Goal: Task Accomplishment & Management: Manage account settings

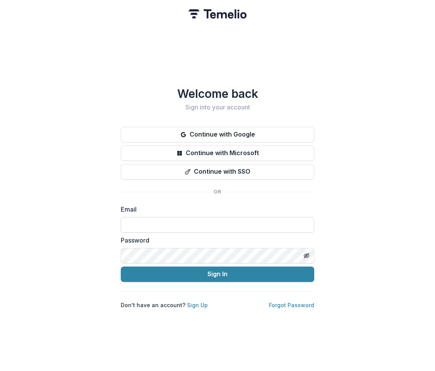
click at [140, 223] on input at bounding box center [218, 224] width 194 height 15
type input "*"
type input "********"
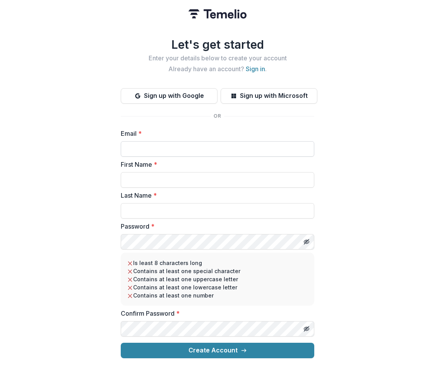
click at [149, 145] on input "Email *" at bounding box center [218, 148] width 194 height 15
type input "**********"
click at [136, 177] on input "First Name *" at bounding box center [218, 179] width 194 height 15
type input "********"
type input "*******"
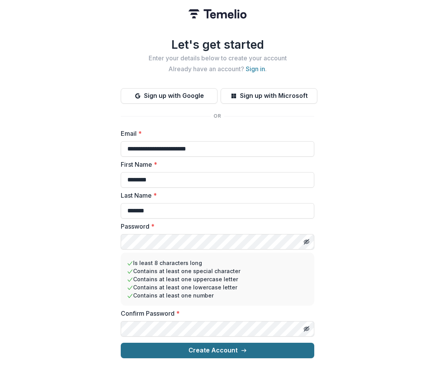
click at [185, 343] on button "Create Account" at bounding box center [218, 350] width 194 height 15
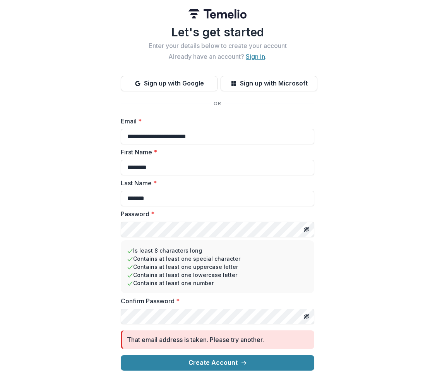
click at [254, 56] on link "Sign in" at bounding box center [255, 57] width 19 height 8
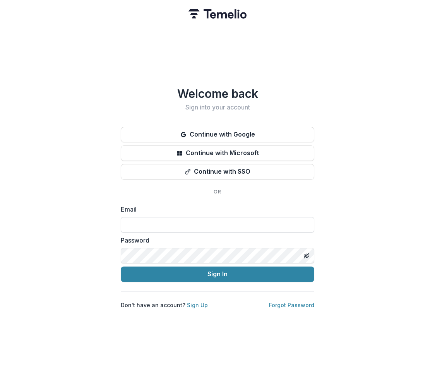
click at [133, 221] on input at bounding box center [218, 224] width 194 height 15
type input "**********"
click at [245, 331] on div "**********" at bounding box center [217, 185] width 435 height 371
click at [287, 302] on link "Forgot Password" at bounding box center [291, 305] width 45 height 7
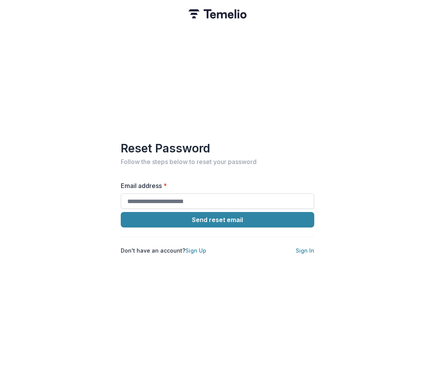
click at [143, 196] on input "Email address *" at bounding box center [218, 201] width 194 height 15
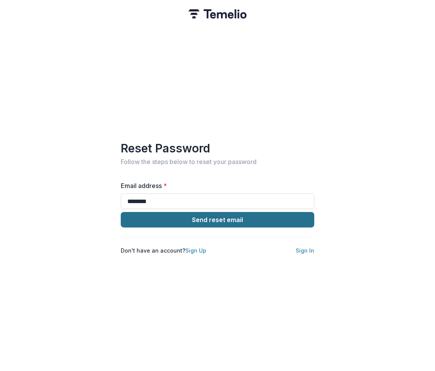
type input "**********"
click at [185, 216] on button "Send reset email" at bounding box center [218, 219] width 194 height 15
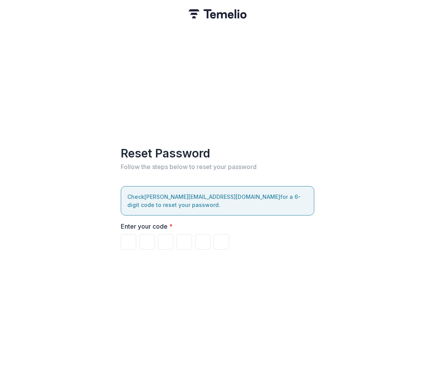
type input "*"
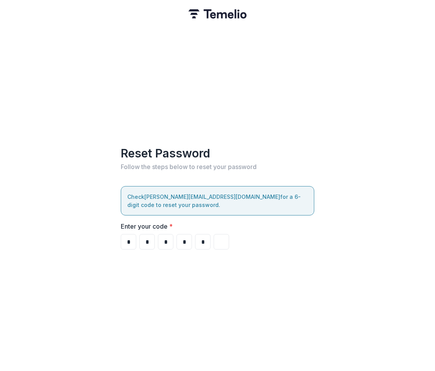
type input "*"
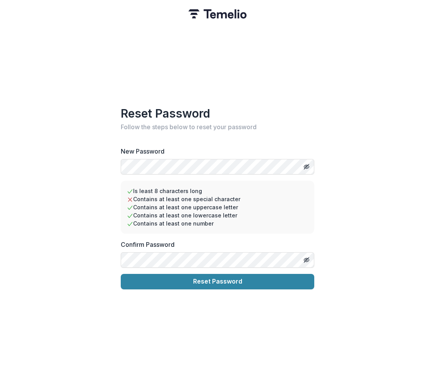
click at [328, 232] on div "Reset Password Follow the steps below to reset your password New Password Is le…" at bounding box center [217, 185] width 435 height 371
click at [81, 170] on div "Reset Password Follow the steps below to reset your password New Password Is le…" at bounding box center [217, 185] width 435 height 371
click at [307, 164] on line "Toggle password visibility" at bounding box center [306, 166] width 5 height 5
click at [70, 232] on div "Reset Password Follow the steps below to reset your password New Password Is le…" at bounding box center [217, 185] width 435 height 371
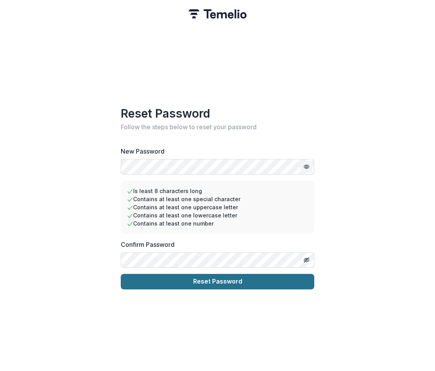
click at [225, 281] on button "Reset Password" at bounding box center [218, 281] width 194 height 15
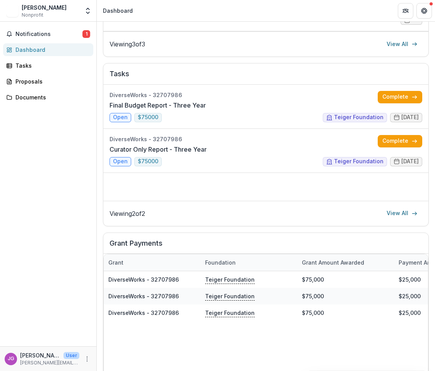
scroll to position [257, 0]
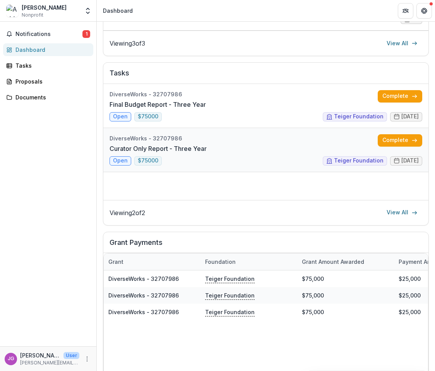
click at [120, 153] on link "Curator Only Report - Three Year" at bounding box center [158, 148] width 97 height 9
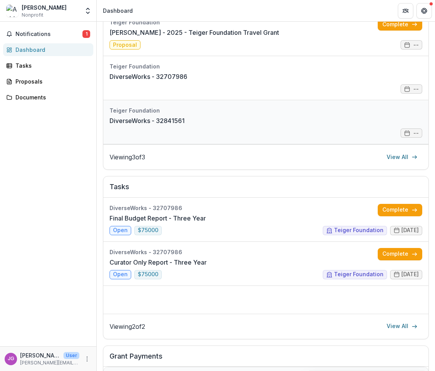
scroll to position [194, 0]
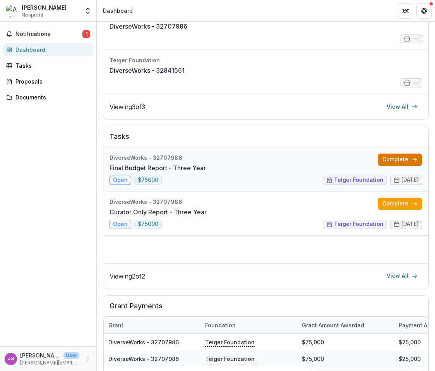
click at [395, 160] on link "Complete" at bounding box center [400, 160] width 45 height 12
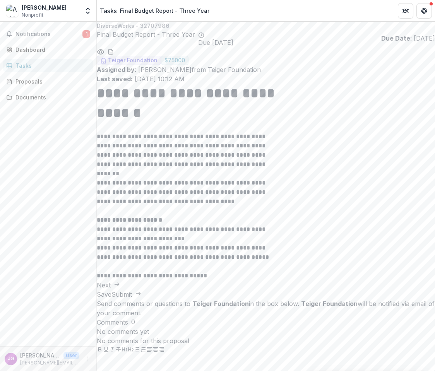
click at [124, 271] on p "**********" at bounding box center [189, 248] width 185 height 46
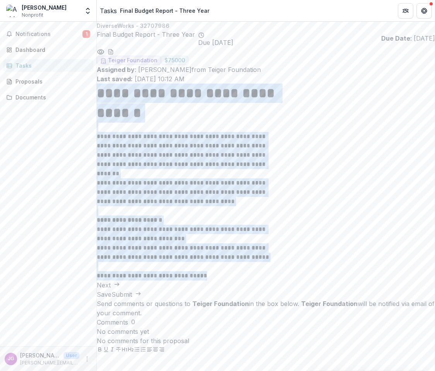
drag, startPoint x: 119, startPoint y: 108, endPoint x: 242, endPoint y: 287, distance: 217.2
click at [242, 281] on div "**********" at bounding box center [266, 182] width 338 height 197
copy div "**********"
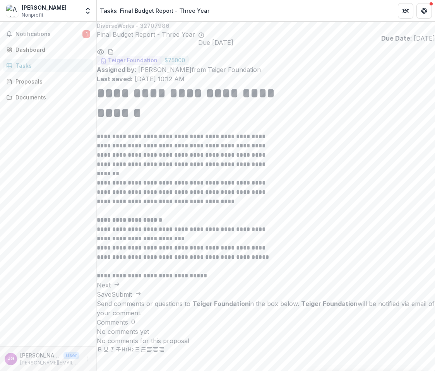
click at [130, 299] on div "Save Submit" at bounding box center [266, 294] width 338 height 9
click at [120, 290] on button "Next" at bounding box center [108, 285] width 23 height 9
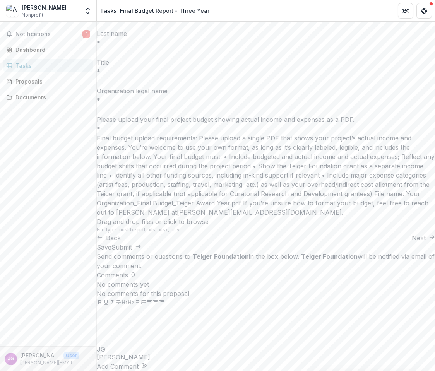
scroll to position [182, 0]
click at [412, 243] on button "Next" at bounding box center [423, 237] width 23 height 9
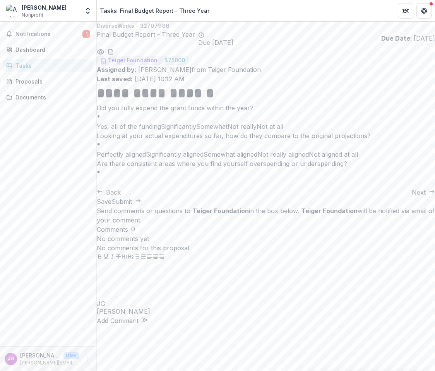
click at [412, 197] on button "Next" at bounding box center [423, 192] width 23 height 9
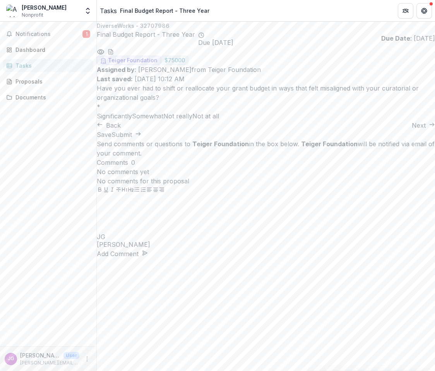
click at [412, 130] on button "Next" at bounding box center [423, 125] width 23 height 9
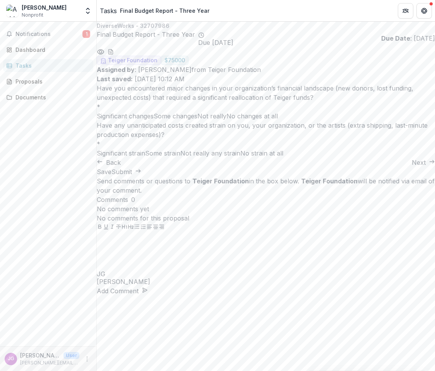
click at [412, 167] on button "Next" at bounding box center [423, 162] width 23 height 9
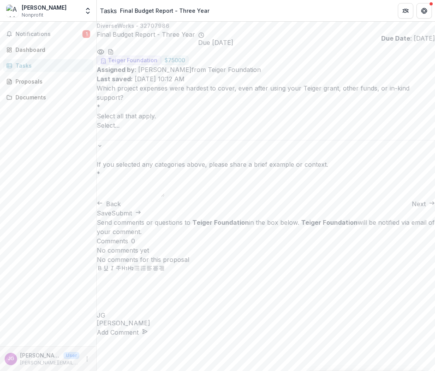
click at [412, 209] on button "Next" at bounding box center [423, 203] width 23 height 9
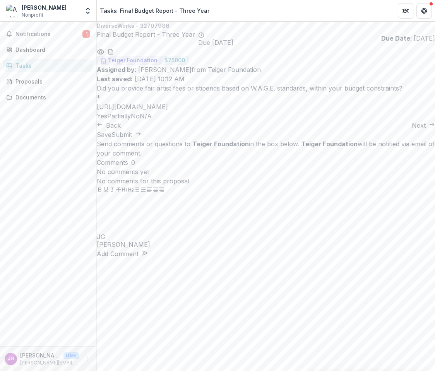
click at [412, 130] on button "Next" at bounding box center [423, 125] width 23 height 9
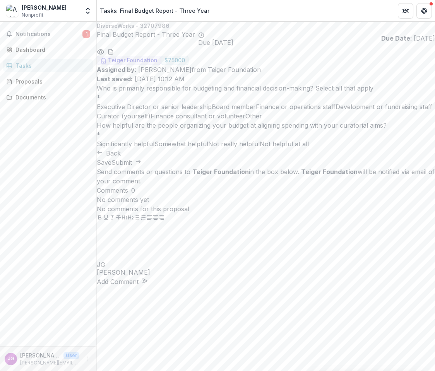
click at [29, 14] on span "Nonprofit" at bounding box center [33, 15] width 22 height 7
click at [121, 158] on button "Back" at bounding box center [109, 153] width 24 height 9
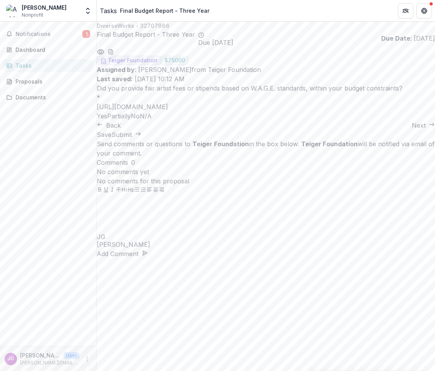
click at [103, 128] on icon "button" at bounding box center [100, 125] width 6 height 6
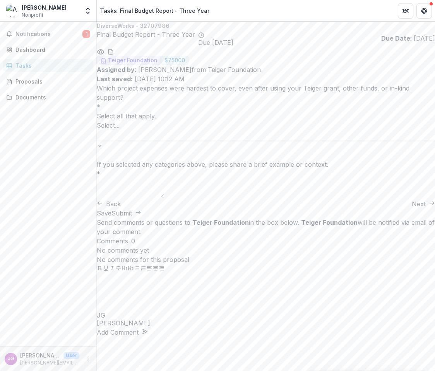
click at [121, 209] on button "Back" at bounding box center [109, 203] width 24 height 9
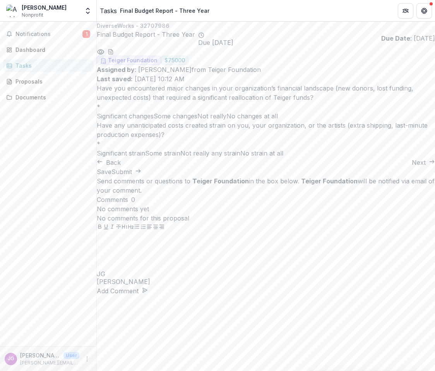
click at [121, 167] on button "Back" at bounding box center [109, 162] width 24 height 9
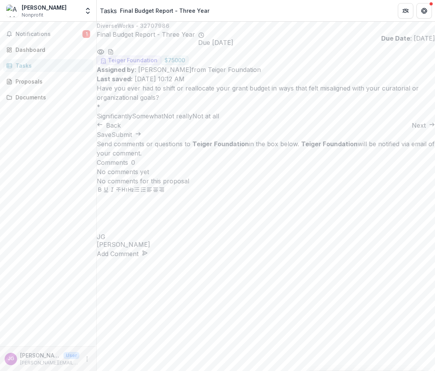
click at [121, 130] on button "Back" at bounding box center [109, 125] width 24 height 9
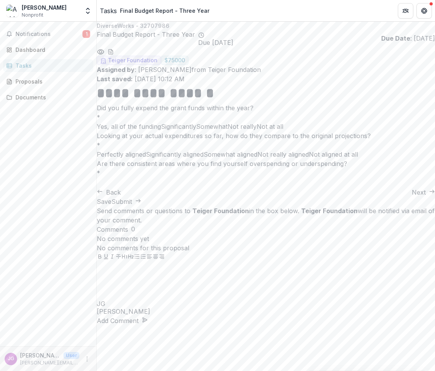
scroll to position [17, 0]
click at [121, 197] on button "Back" at bounding box center [109, 192] width 24 height 9
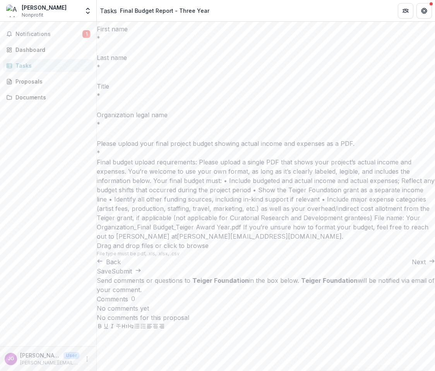
scroll to position [182, 0]
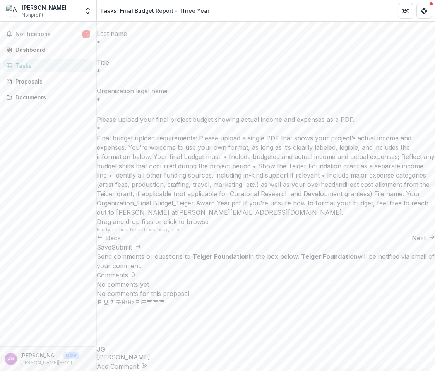
click at [121, 243] on button "Back" at bounding box center [109, 237] width 24 height 9
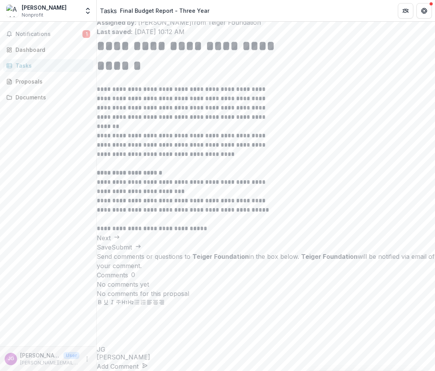
scroll to position [0, 0]
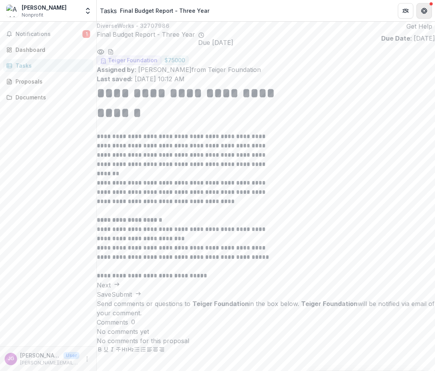
click at [426, 8] on icon "Get Help" at bounding box center [424, 11] width 6 height 6
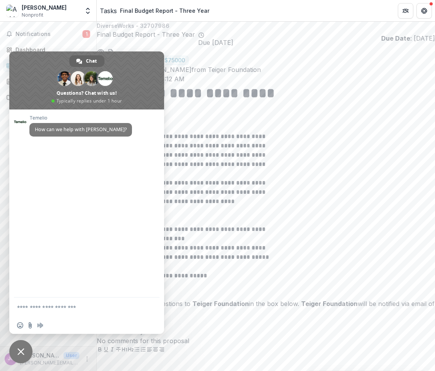
click at [19, 351] on span "Close chat" at bounding box center [20, 352] width 7 height 7
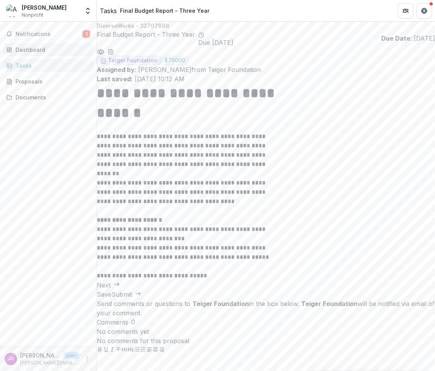
click at [20, 49] on div "Dashboard" at bounding box center [51, 50] width 72 height 8
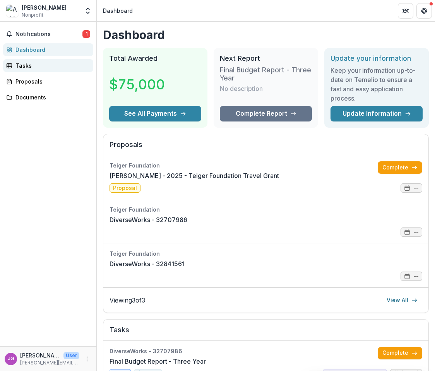
click at [41, 65] on div "Tasks" at bounding box center [51, 66] width 72 height 8
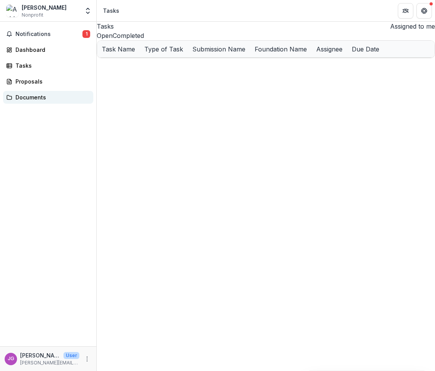
click at [27, 95] on div "Documents" at bounding box center [51, 97] width 72 height 8
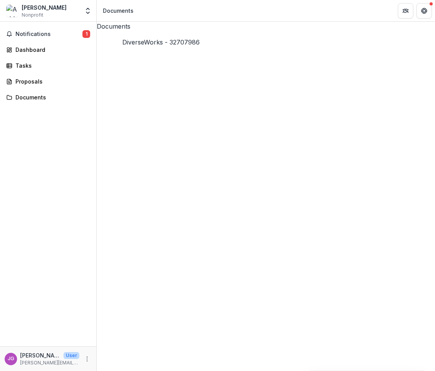
click at [6, 371] on icon "Close" at bounding box center [3, 377] width 6 height 6
click at [267, 321] on div "Documents DiverseWorks - 32707986 DW 501c3 2016.pdf DW Proposed Budget FY23_DRA…" at bounding box center [266, 197] width 338 height 350
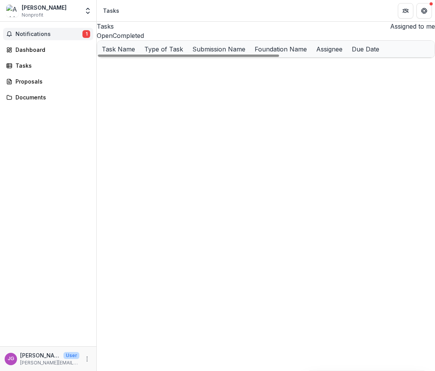
click at [39, 35] on span "Notifications" at bounding box center [48, 34] width 67 height 7
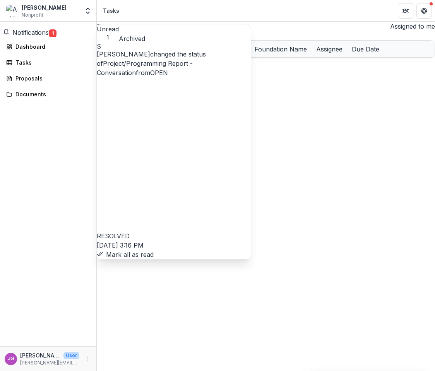
click at [39, 35] on span "Notifications" at bounding box center [30, 33] width 36 height 8
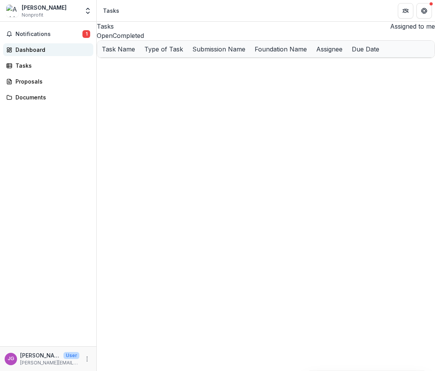
click at [24, 52] on div "Dashboard" at bounding box center [51, 50] width 72 height 8
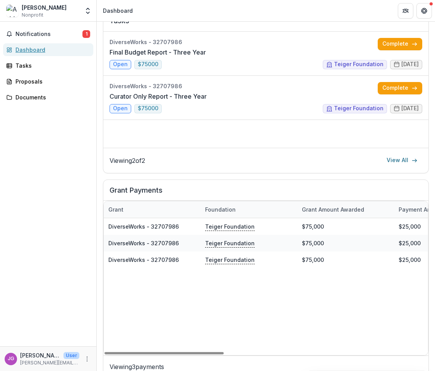
scroll to position [323, 0]
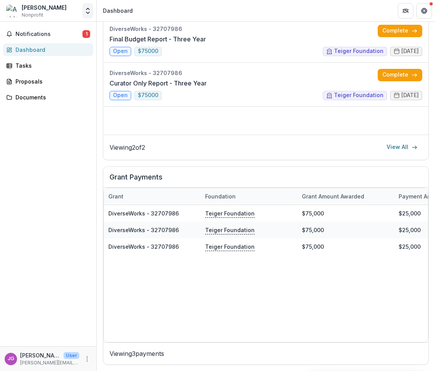
click at [87, 11] on icon "Open entity switcher" at bounding box center [88, 11] width 8 height 8
click at [27, 29] on link "Team Settings" at bounding box center [48, 30] width 93 height 13
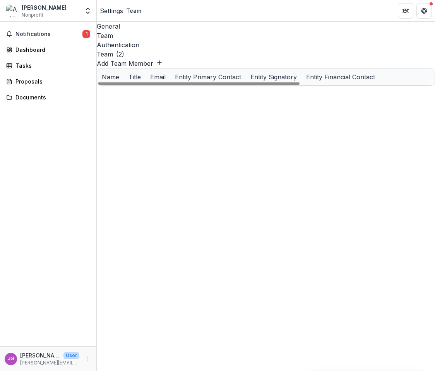
click at [163, 59] on button "Add Team Member" at bounding box center [130, 63] width 66 height 9
type input "**********"
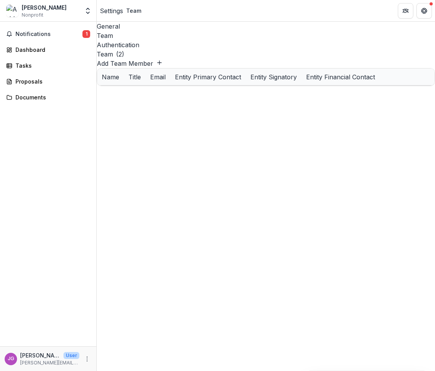
type input "**********"
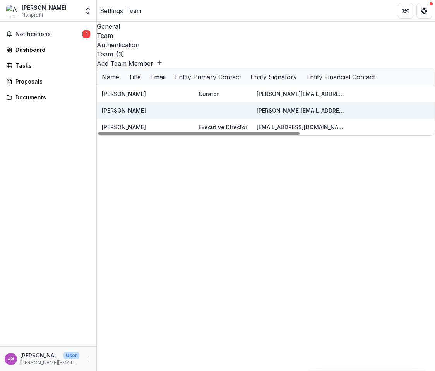
click at [232, 102] on div at bounding box center [223, 110] width 49 height 17
click at [130, 106] on div "Jennifer Gardner" at bounding box center [124, 110] width 44 height 8
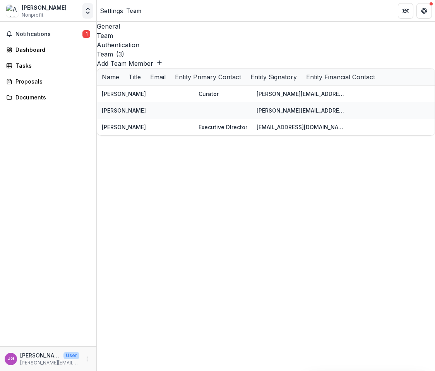
click at [87, 12] on icon "Open entity switcher" at bounding box center [88, 11] width 8 height 8
click at [34, 41] on link "Settings" at bounding box center [48, 42] width 93 height 13
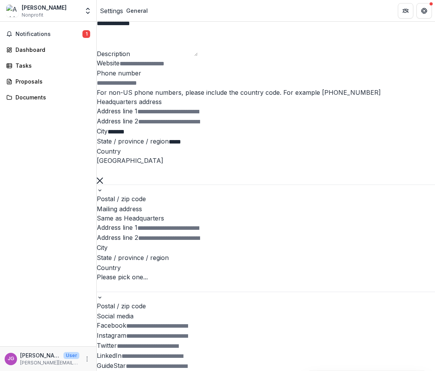
scroll to position [573, 0]
click at [88, 12] on polyline "Open entity switcher" at bounding box center [87, 13] width 3 height 2
click at [86, 360] on icon "More" at bounding box center [87, 359] width 6 height 6
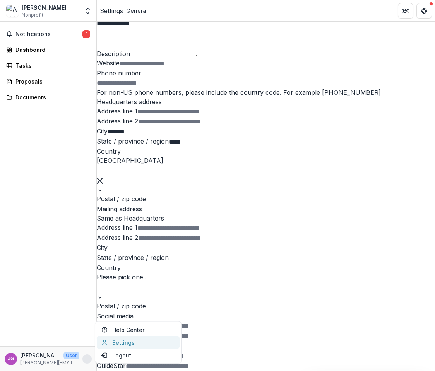
click at [119, 343] on link "Settings" at bounding box center [138, 343] width 83 height 13
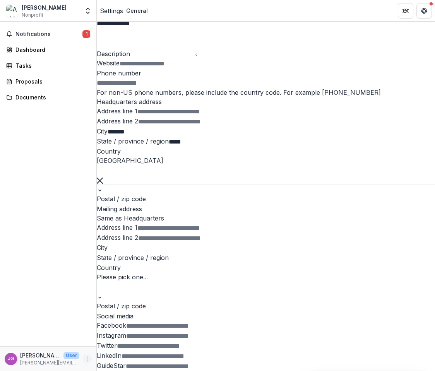
click at [87, 357] on icon "More" at bounding box center [87, 359] width 6 height 6
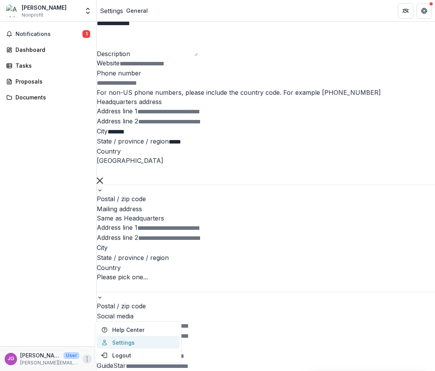
click at [112, 342] on link "Settings" at bounding box center [138, 343] width 83 height 13
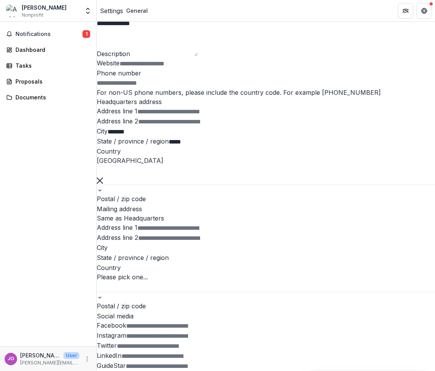
click at [15, 357] on span "JG" at bounding box center [11, 359] width 12 height 12
click at [53, 245] on div "Notifications 1 Dashboard Tasks Proposals Documents" at bounding box center [48, 184] width 96 height 325
click at [26, 54] on link "Dashboard" at bounding box center [48, 49] width 90 height 13
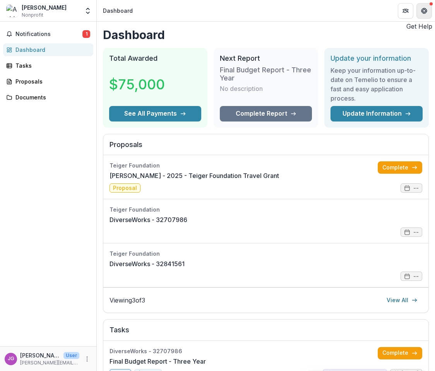
click at [423, 10] on icon "Get Help" at bounding box center [423, 11] width 2 height 2
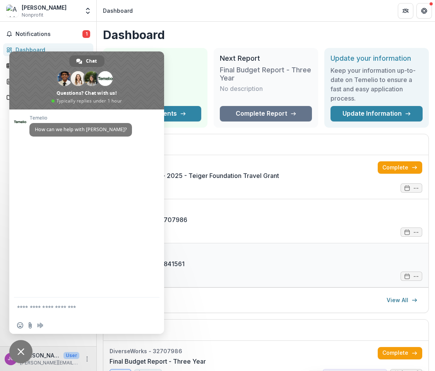
click at [185, 259] on link "DiverseWorks - 32841561" at bounding box center [147, 263] width 75 height 9
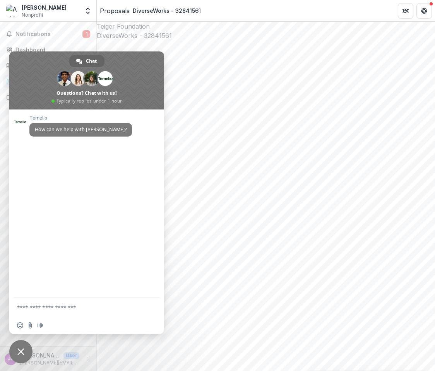
click at [24, 356] on span "Close chat" at bounding box center [20, 351] width 23 height 23
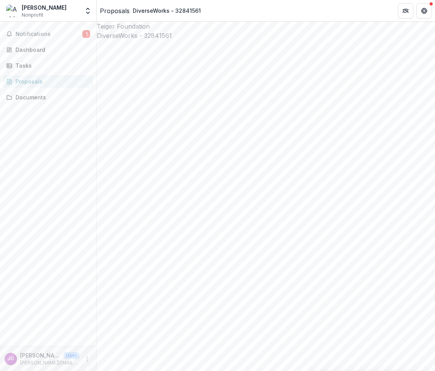
click at [23, 356] on p "Jennifer Gardner" at bounding box center [40, 356] width 40 height 8
click at [32, 32] on span "Notifications" at bounding box center [48, 34] width 67 height 7
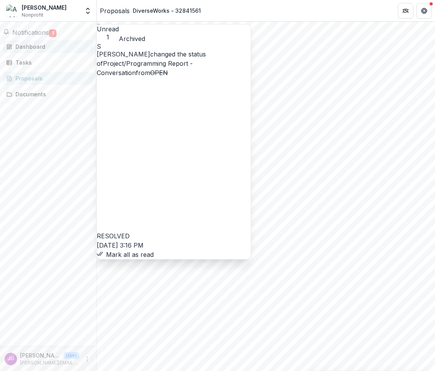
click at [27, 46] on div "Dashboard" at bounding box center [51, 47] width 72 height 8
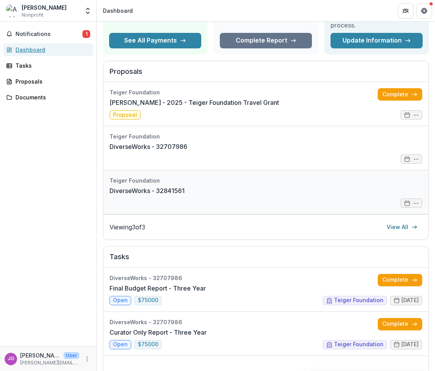
scroll to position [136, 0]
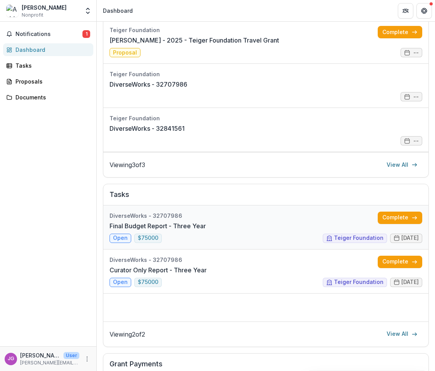
click at [122, 231] on link "Final Budget Report - Three Year" at bounding box center [158, 225] width 96 height 9
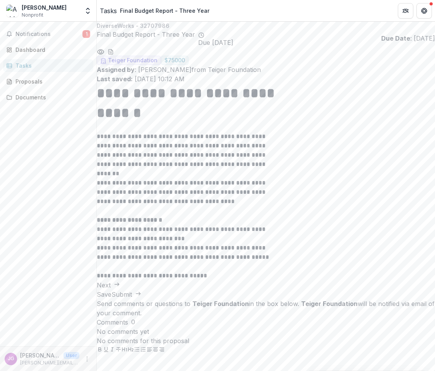
click at [120, 290] on button "Next" at bounding box center [108, 285] width 23 height 9
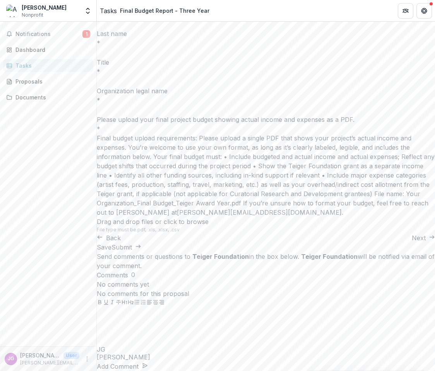
scroll to position [182, 0]
click at [412, 243] on button "Next" at bounding box center [423, 237] width 23 height 9
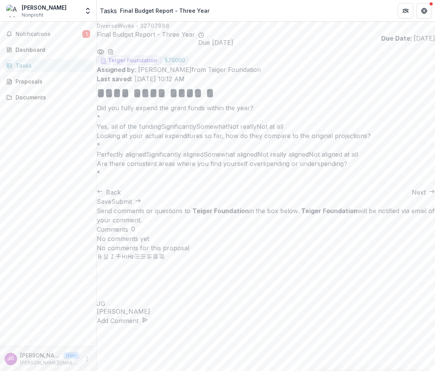
scroll to position [17, 0]
click at [412, 197] on button "Next" at bounding box center [423, 192] width 23 height 9
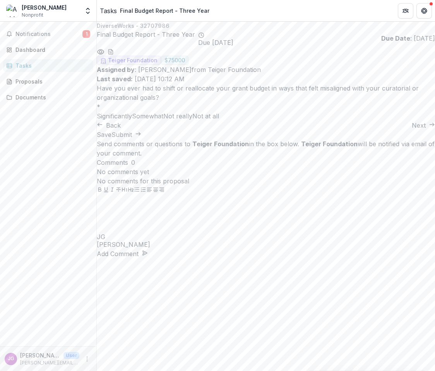
scroll to position [0, 0]
click at [412, 130] on button "Next" at bounding box center [423, 125] width 23 height 9
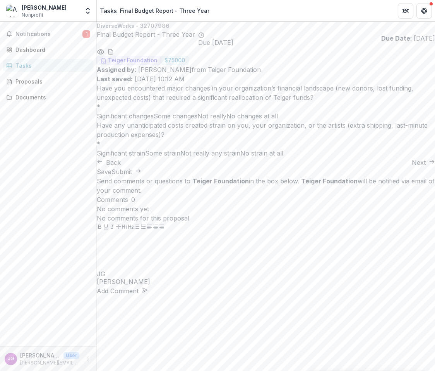
click at [412, 167] on button "Next" at bounding box center [423, 162] width 23 height 9
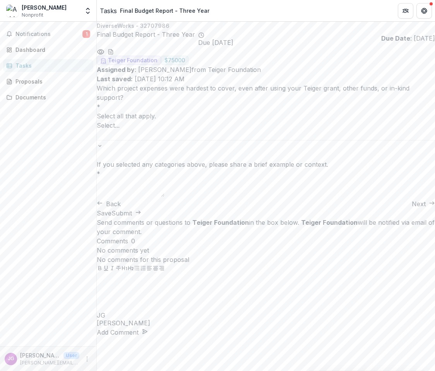
click at [412, 209] on button "Next" at bounding box center [423, 203] width 23 height 9
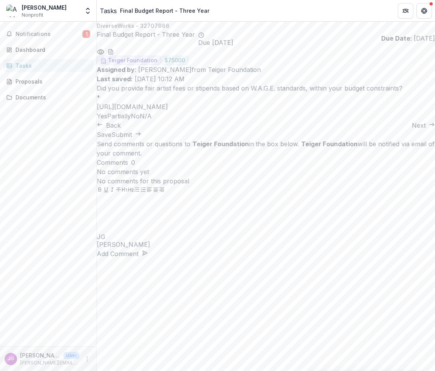
click at [412, 130] on button "Next" at bounding box center [423, 125] width 23 height 9
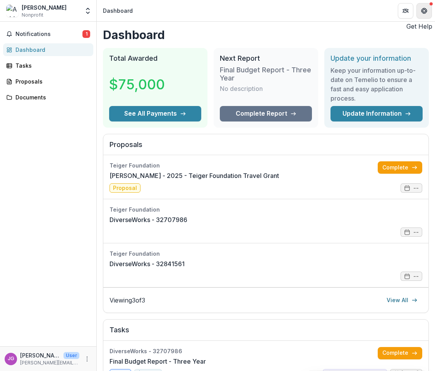
click at [426, 13] on icon "Get Help" at bounding box center [424, 11] width 6 height 6
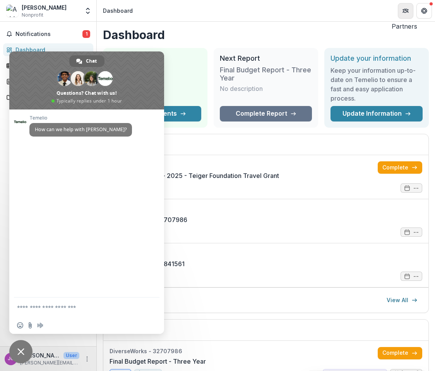
click at [405, 13] on icon "Partners" at bounding box center [406, 11] width 6 height 6
click at [251, 14] on header "Dashboard" at bounding box center [266, 10] width 338 height 21
click at [21, 350] on span "Close chat" at bounding box center [20, 352] width 7 height 7
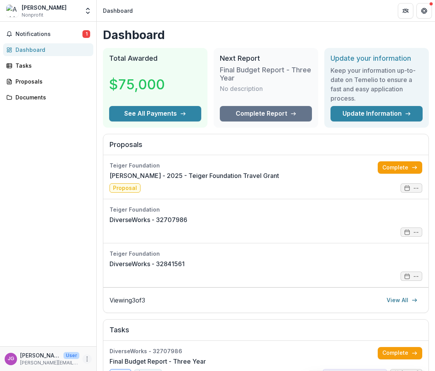
click at [87, 360] on icon "More" at bounding box center [87, 359] width 6 height 6
click at [116, 356] on button "Logout" at bounding box center [138, 355] width 83 height 13
